Goal: Task Accomplishment & Management: Complete application form

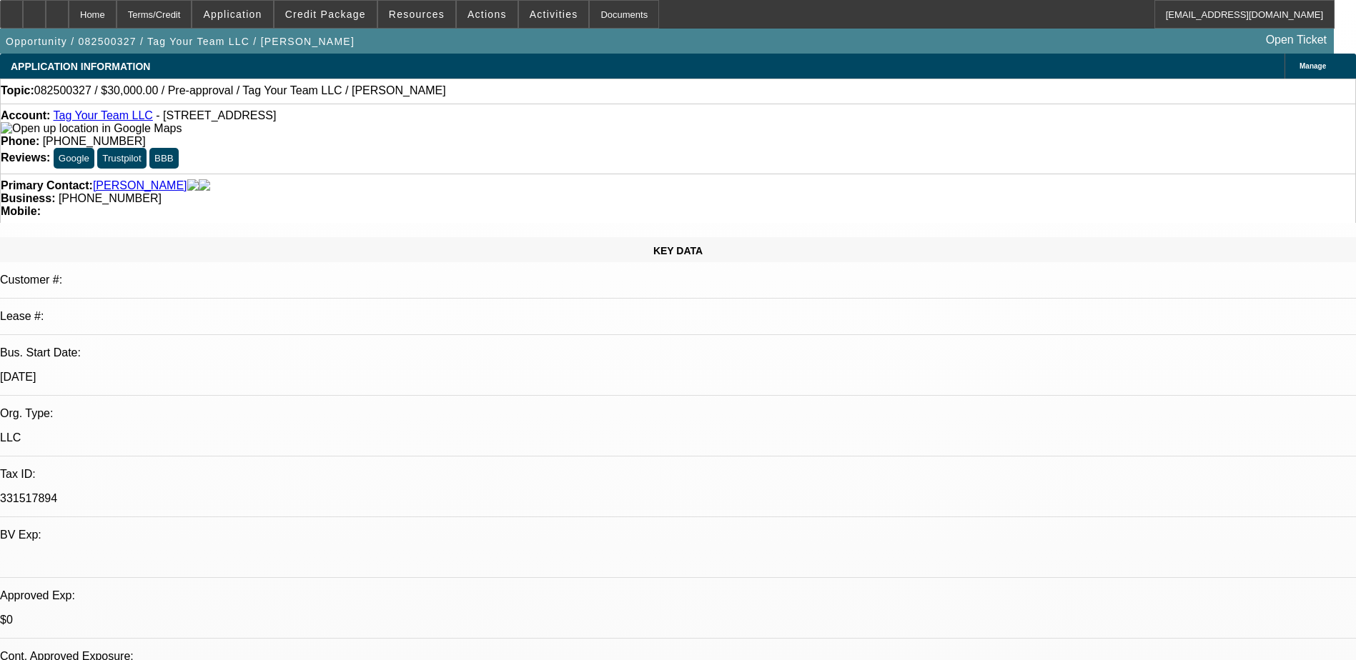
select select "0"
select select "2"
select select "0.1"
select select "4"
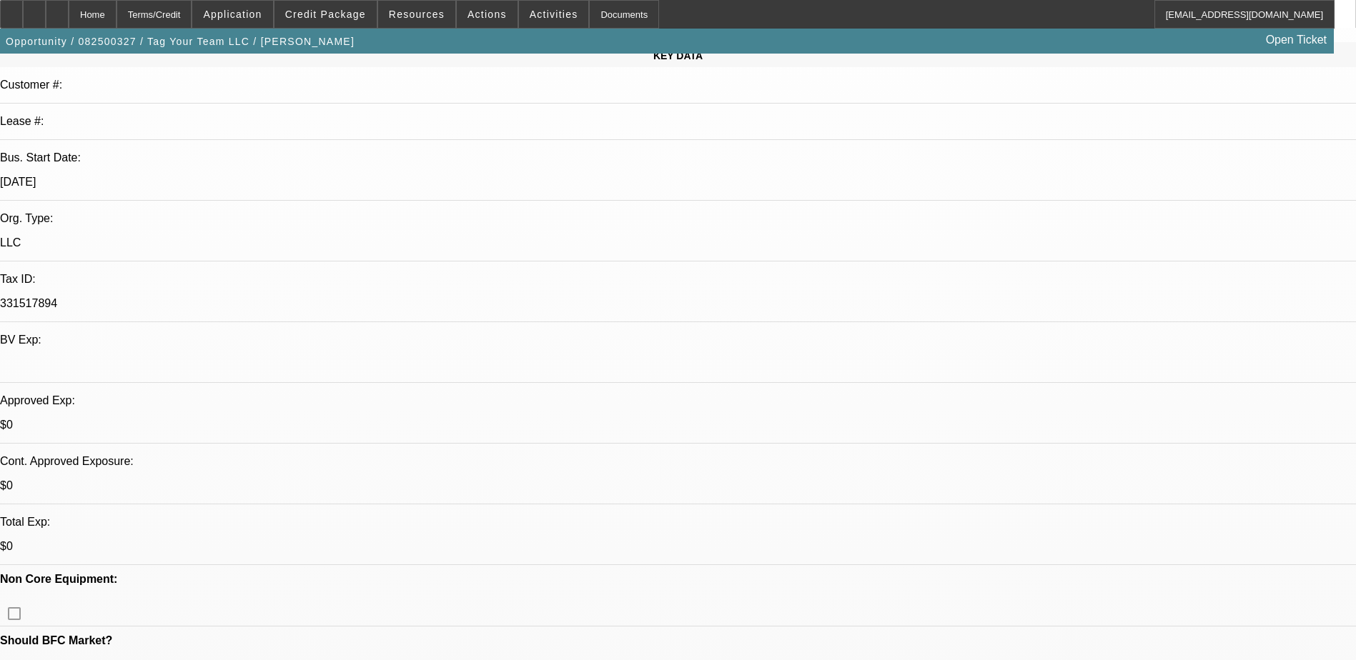
scroll to position [214, 0]
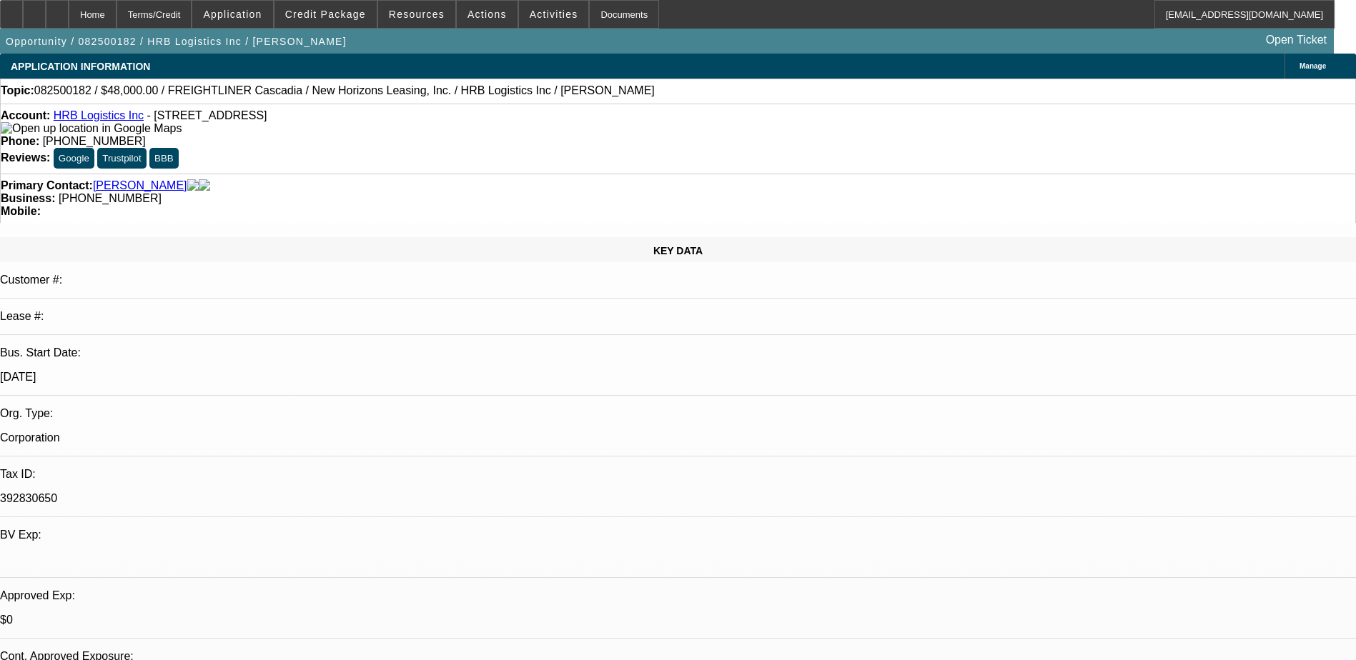
select select "0"
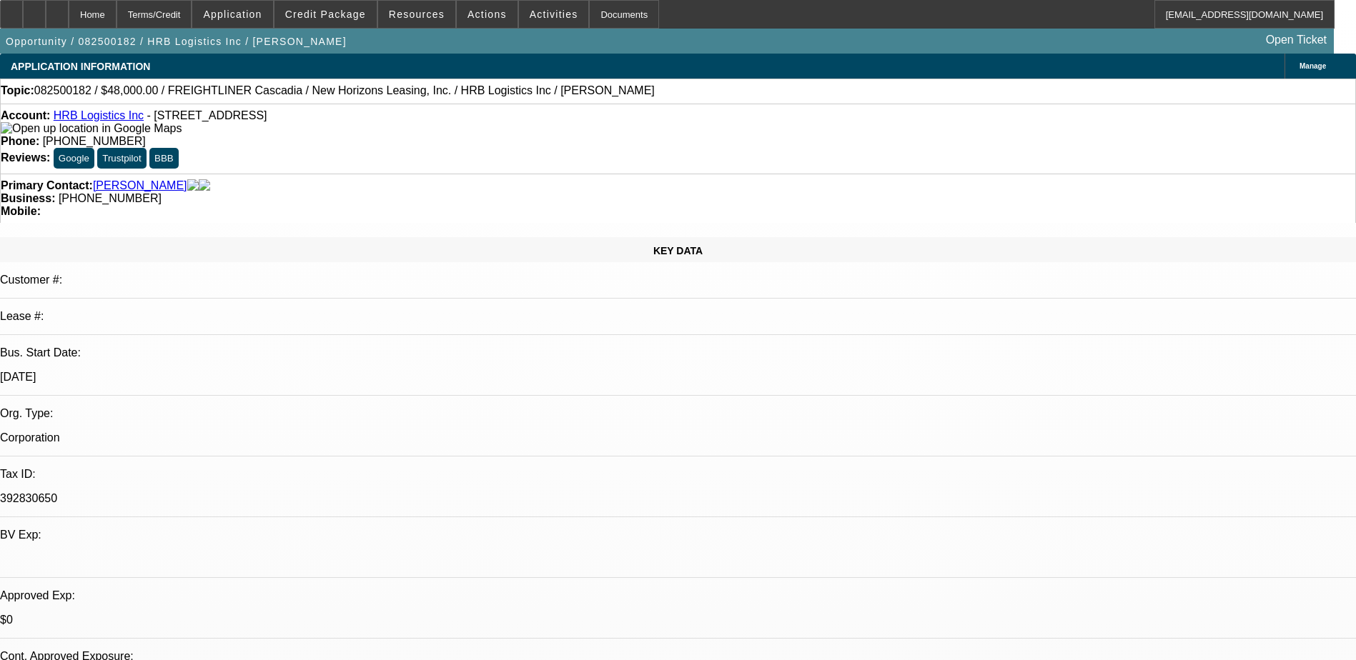
select select "0"
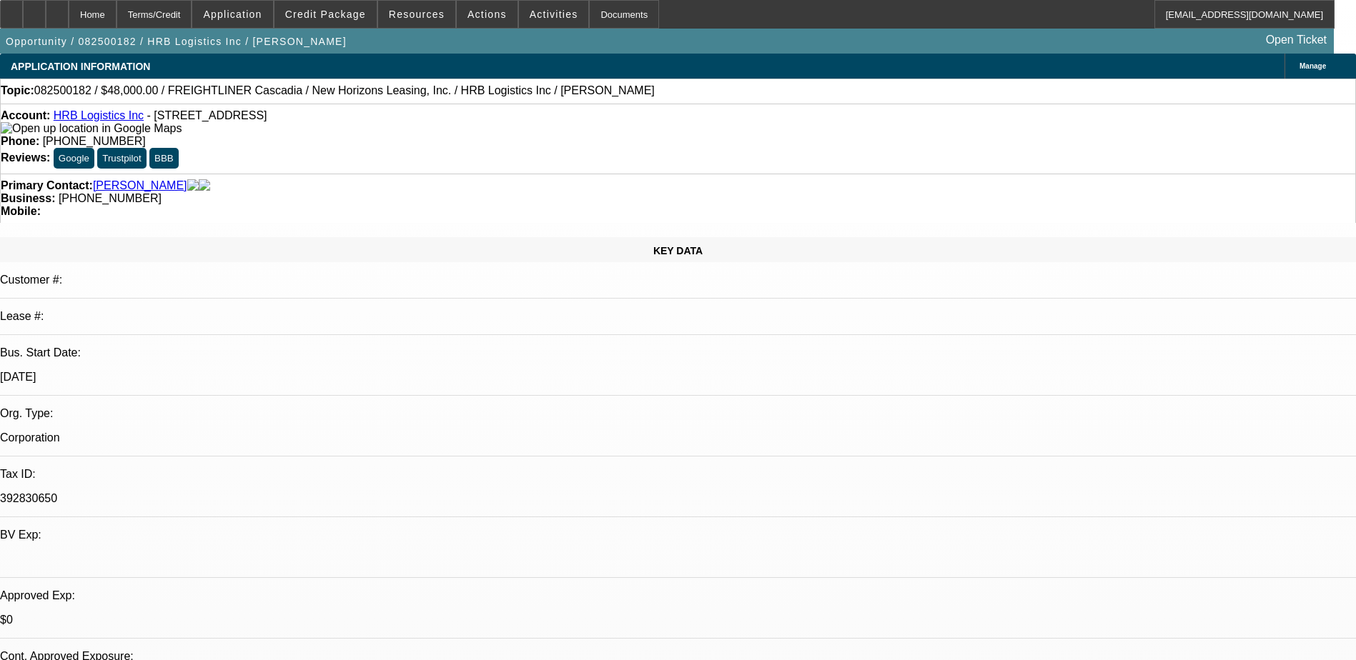
select select "0"
select select "1"
select select "2"
select select "21"
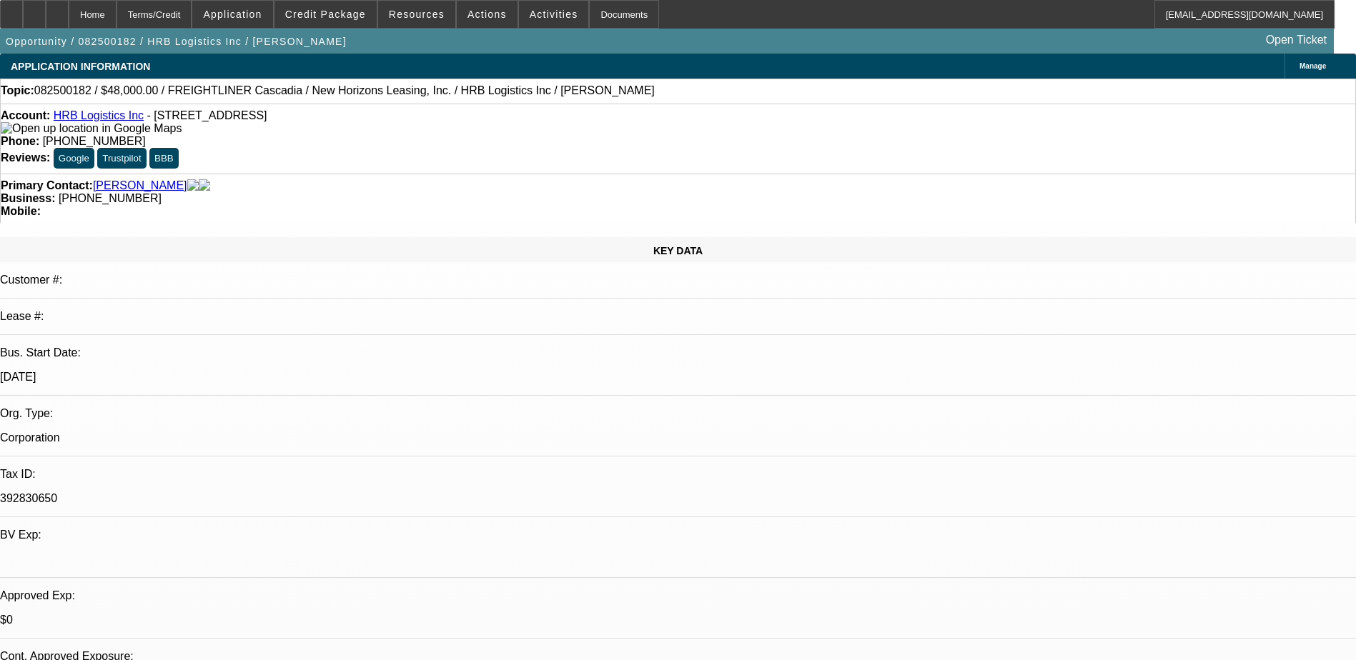
select select "1"
select select "2"
select select "21"
select select "1"
select select "2"
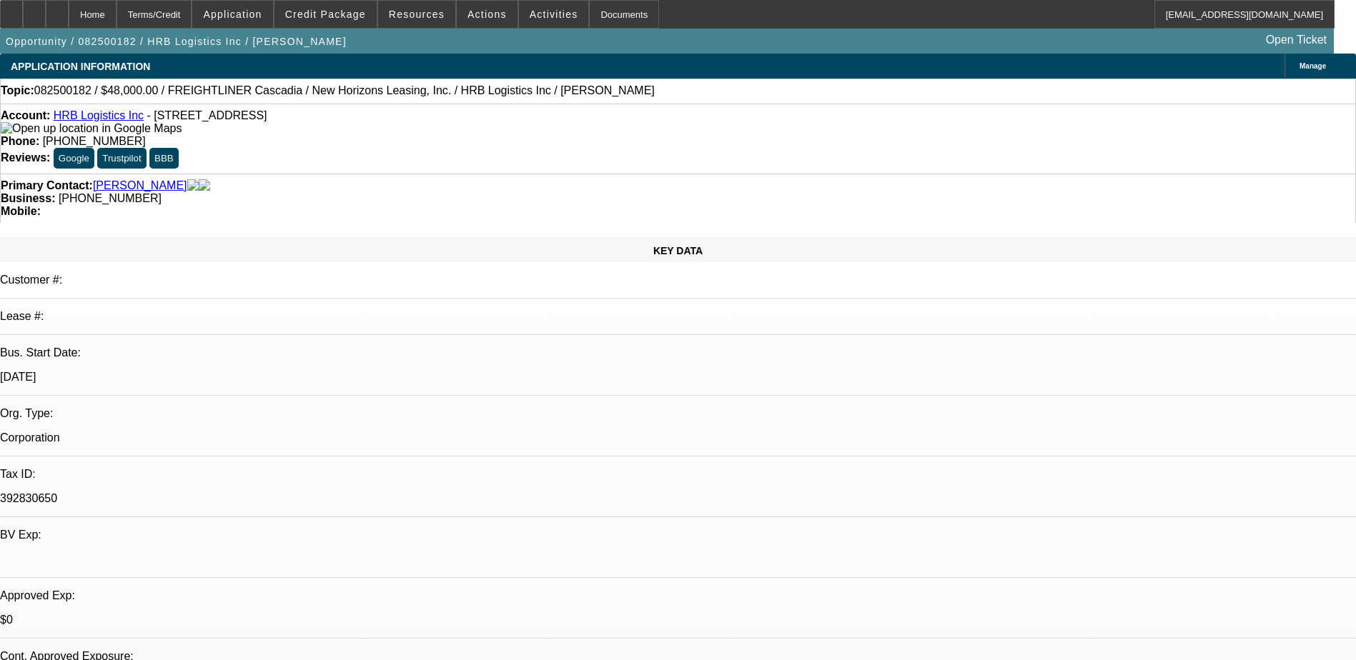
select select "21"
select select "1"
select select "2"
select select "6"
